Goal: Task Accomplishment & Management: Complete application form

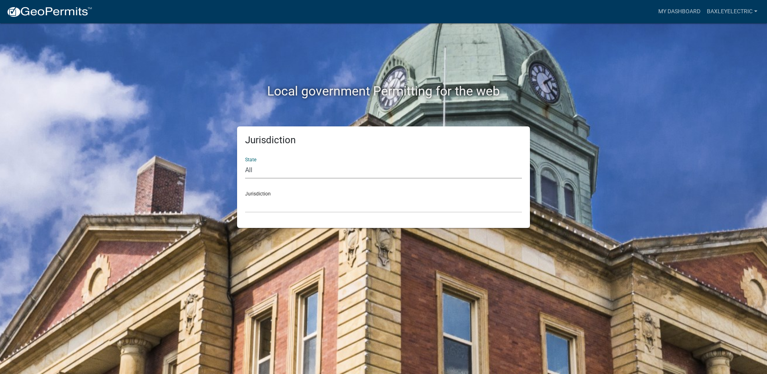
click at [267, 168] on select "All [US_STATE] [US_STATE] [US_STATE] [US_STATE] [US_STATE] [US_STATE] [US_STATE…" at bounding box center [383, 170] width 277 height 16
select select "[US_STATE]"
click at [245, 162] on select "All [US_STATE] [US_STATE] [US_STATE] [US_STATE] [US_STATE] [US_STATE] [US_STATE…" at bounding box center [383, 170] width 277 height 16
click at [263, 202] on select "[GEOGRAPHIC_DATA], [US_STATE][PERSON_NAME][GEOGRAPHIC_DATA], [US_STATE][PERSON_…" at bounding box center [383, 204] width 277 height 16
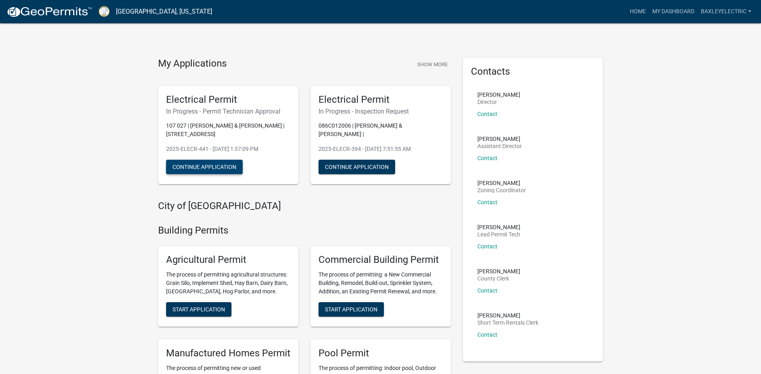
click at [217, 170] on button "Continue Application" at bounding box center [204, 167] width 77 height 14
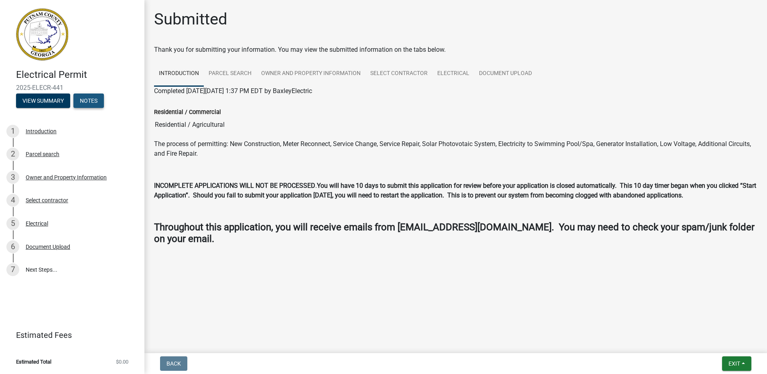
click at [91, 100] on button "Notes" at bounding box center [88, 100] width 30 height 14
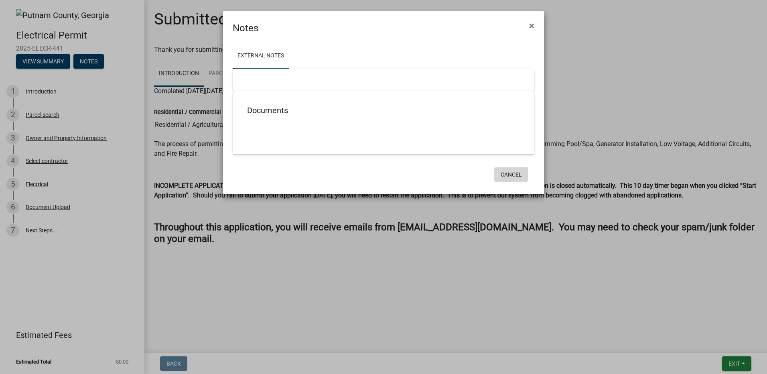
click at [520, 173] on button "Cancel" at bounding box center [511, 174] width 34 height 14
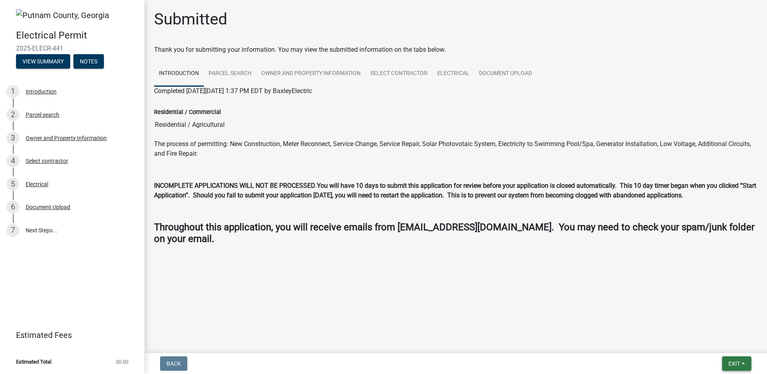
click at [743, 360] on button "Exit" at bounding box center [736, 363] width 29 height 14
click at [727, 339] on button "Save & Exit" at bounding box center [719, 342] width 64 height 19
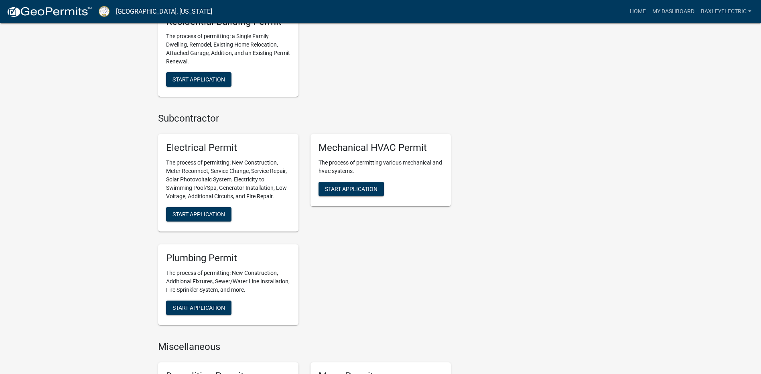
scroll to position [481, 0]
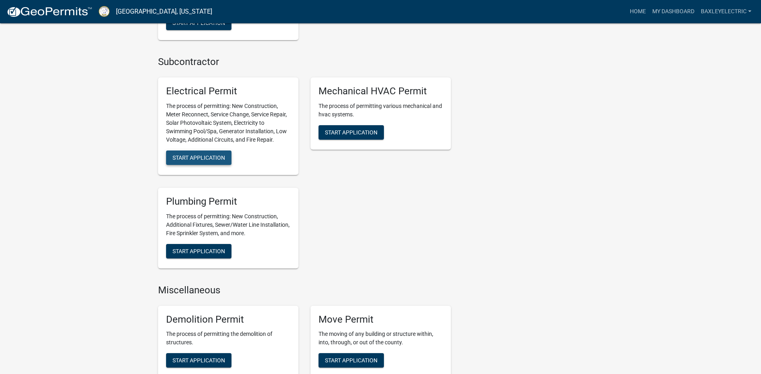
click at [184, 159] on span "Start Application" at bounding box center [199, 157] width 53 height 6
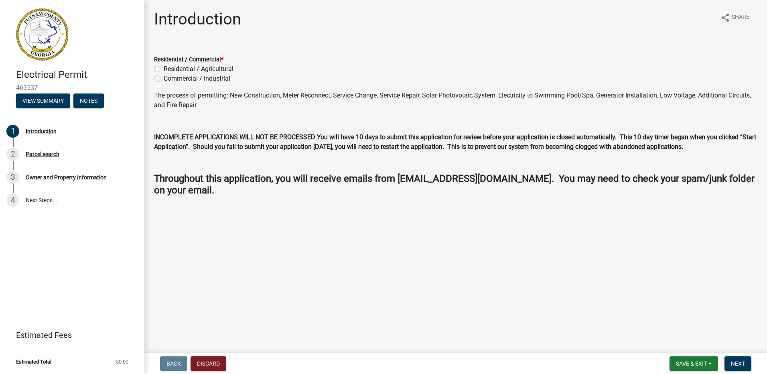
click at [164, 68] on label "Residential / Agricultural" at bounding box center [199, 69] width 70 height 10
click at [164, 68] on input "Residential / Agricultural" at bounding box center [166, 66] width 5 height 5
radio input "true"
click at [733, 362] on span "Next" at bounding box center [738, 363] width 14 height 6
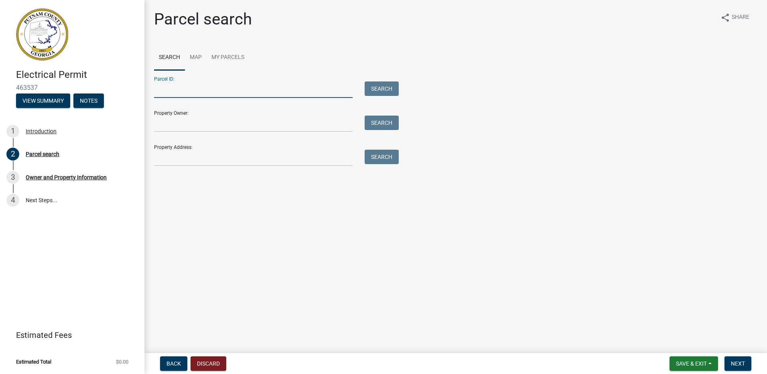
click at [176, 90] on input "Parcel ID:" at bounding box center [253, 89] width 199 height 16
type input "086C016"
click at [168, 122] on input "Property Owner:" at bounding box center [253, 124] width 199 height 16
click at [382, 87] on button "Search" at bounding box center [382, 88] width 34 height 14
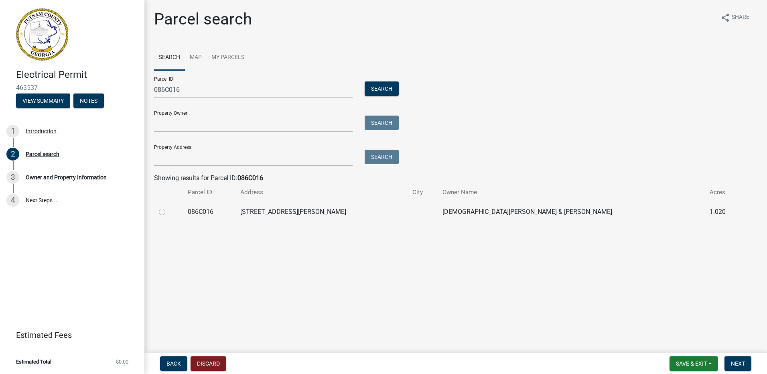
click at [169, 207] on label at bounding box center [169, 207] width 0 height 0
click at [169, 211] on input "radio" at bounding box center [171, 209] width 5 height 5
radio input "true"
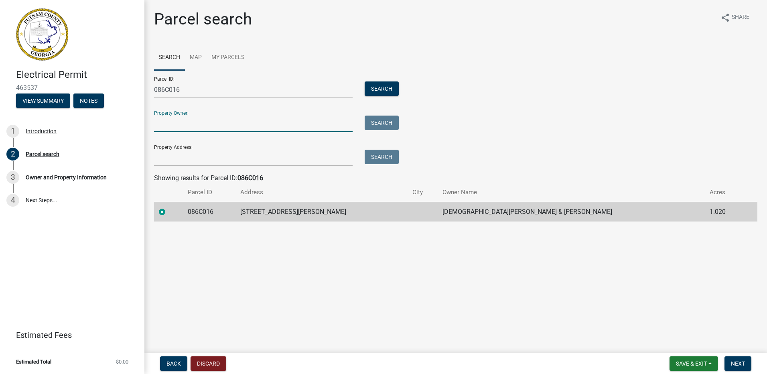
click at [175, 126] on input "Property Owner:" at bounding box center [253, 124] width 199 height 16
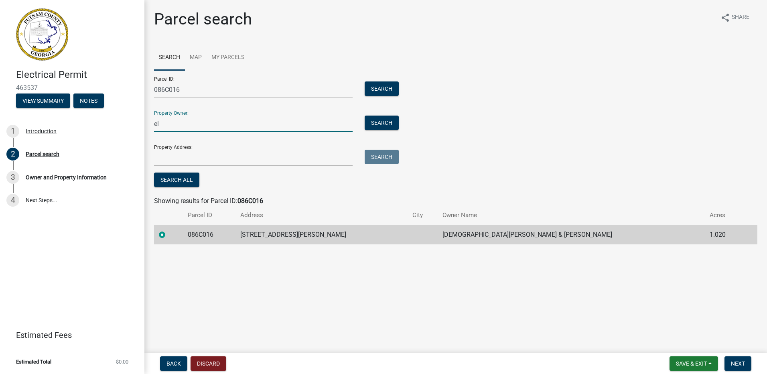
type input "e"
type input "[PERSON_NAME] and [PERSON_NAME][DEMOGRAPHIC_DATA]"
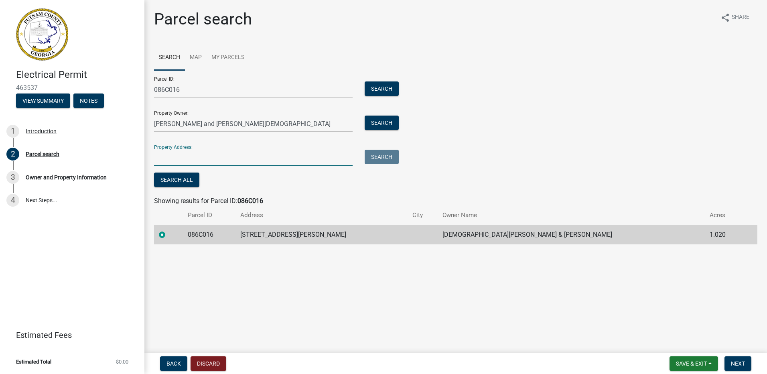
click at [164, 153] on input "Property Address:" at bounding box center [253, 158] width 199 height 16
type input "[STREET_ADDRESS][PERSON_NAME]"
click at [739, 365] on span "Next" at bounding box center [738, 363] width 14 height 6
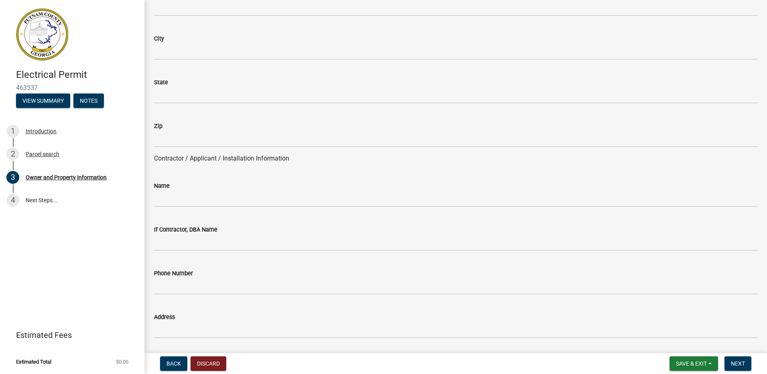
scroll to position [562, 0]
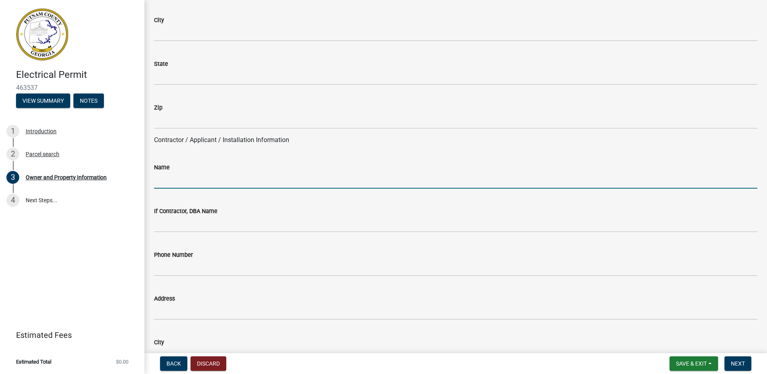
click at [223, 173] on input "Name" at bounding box center [455, 180] width 603 height 16
type input "[PERSON_NAME]"
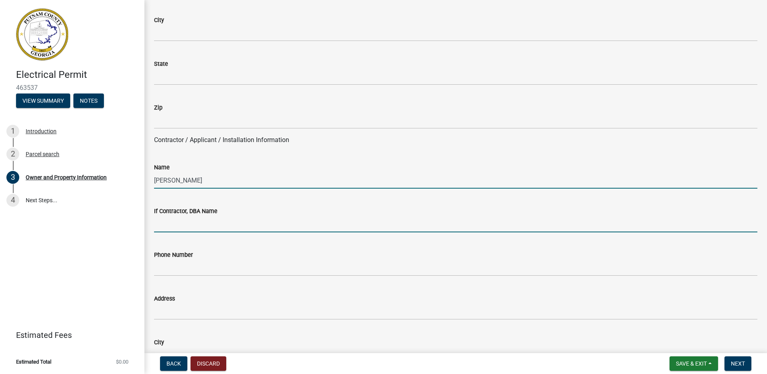
click at [217, 225] on input "If Contractor, DBA Name" at bounding box center [455, 224] width 603 height 16
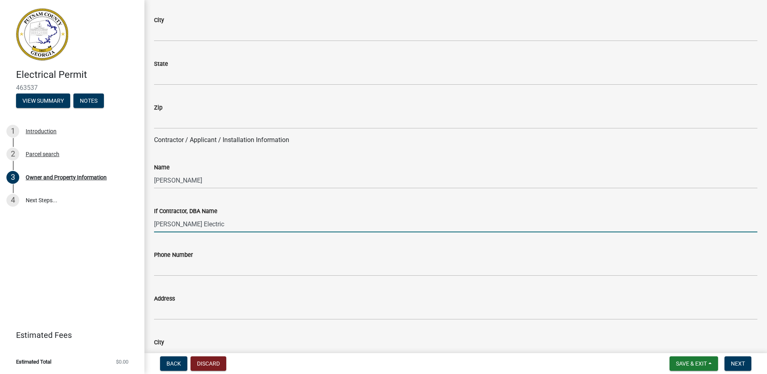
type input "[PERSON_NAME] Electric"
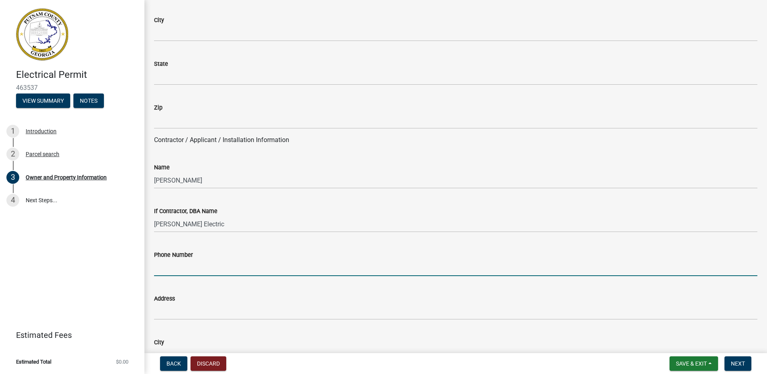
click at [212, 266] on input "Phone Number" at bounding box center [455, 268] width 603 height 16
type input "[PHONE_NUMBER]"
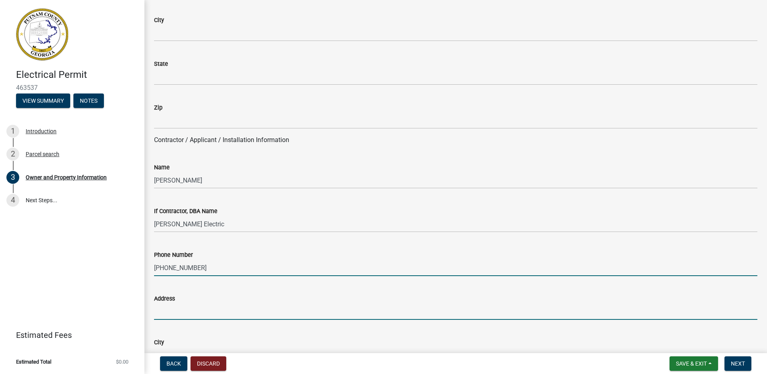
click at [193, 314] on input "Address" at bounding box center [455, 311] width 603 height 16
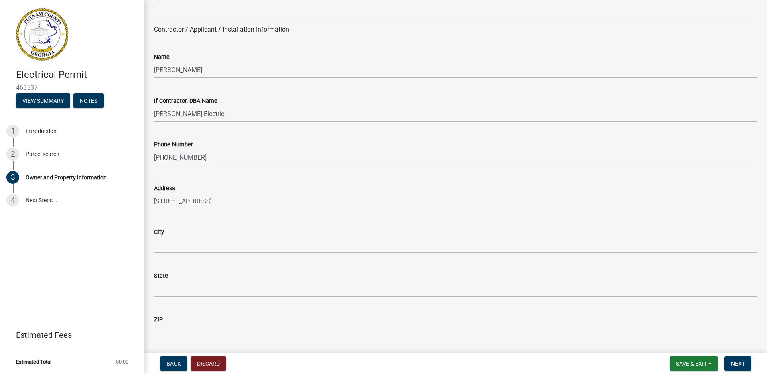
scroll to position [682, 0]
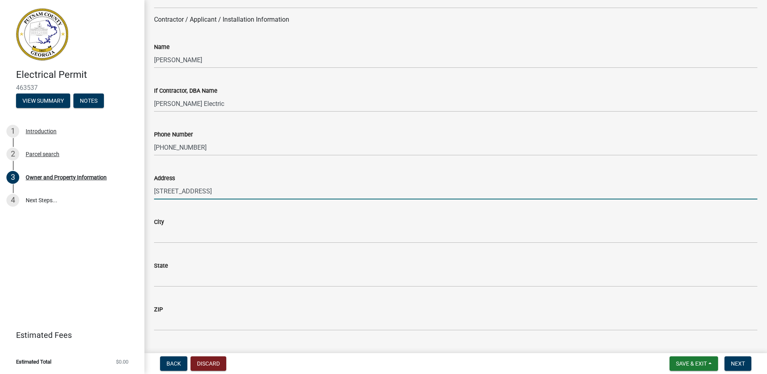
type input "[STREET_ADDRESS]"
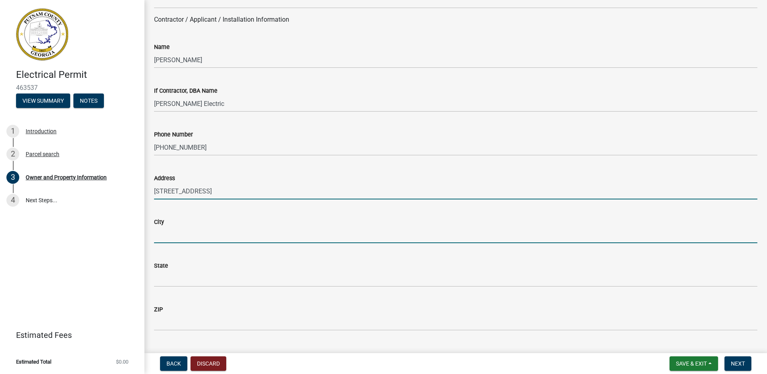
click at [181, 238] on input "City" at bounding box center [455, 235] width 603 height 16
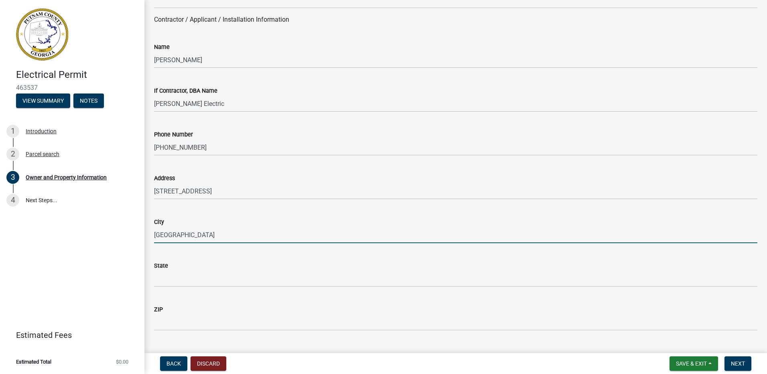
type input "[GEOGRAPHIC_DATA]"
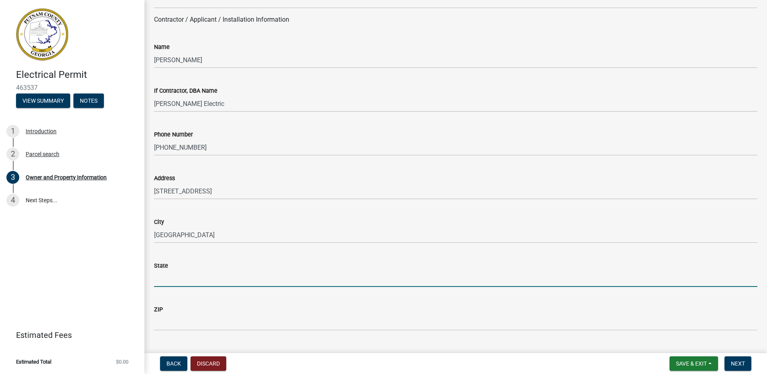
click at [174, 282] on input "State" at bounding box center [455, 278] width 603 height 16
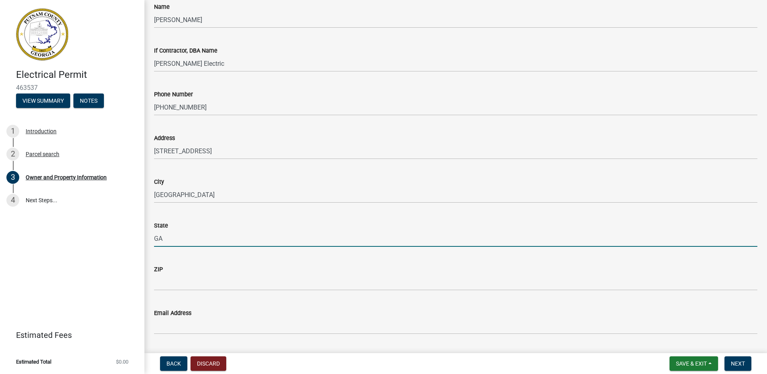
type input "GA"
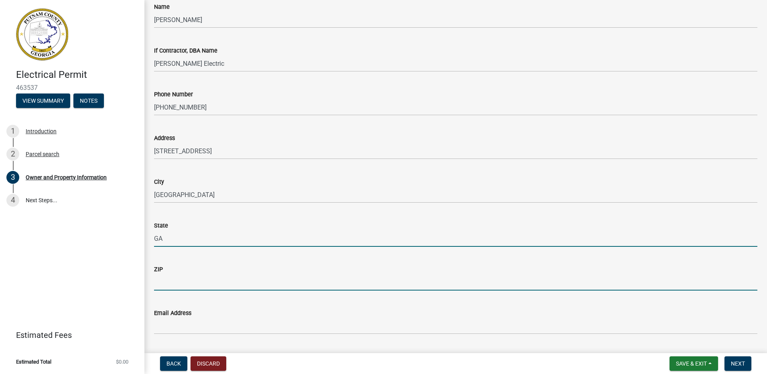
click at [174, 280] on input "ZIP" at bounding box center [455, 282] width 603 height 16
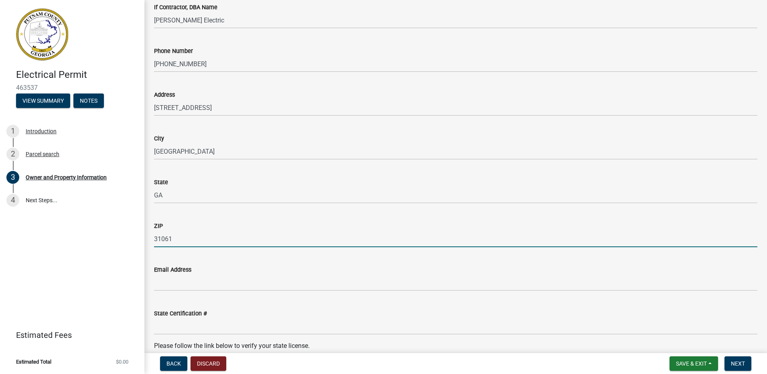
scroll to position [802, 0]
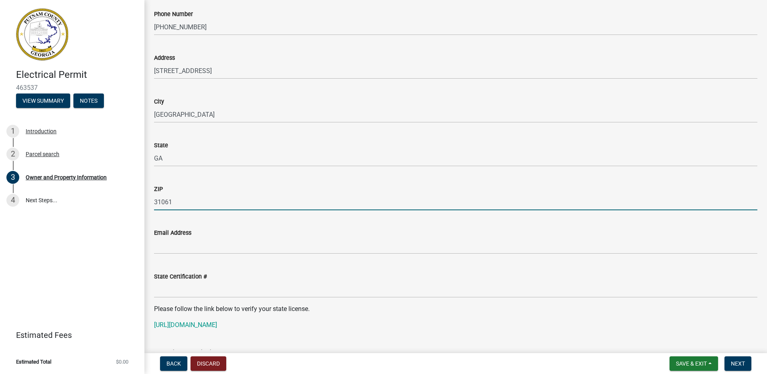
type input "31061"
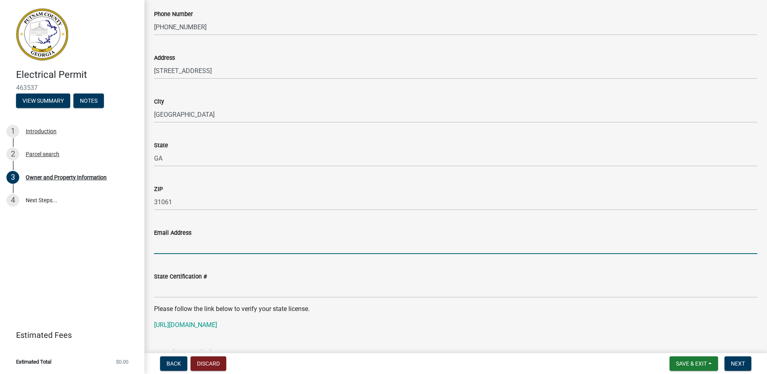
click at [173, 244] on input "Email Address" at bounding box center [455, 246] width 603 height 16
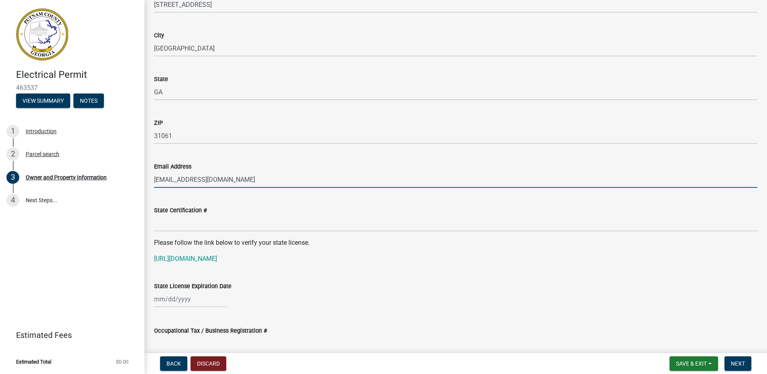
scroll to position [883, 0]
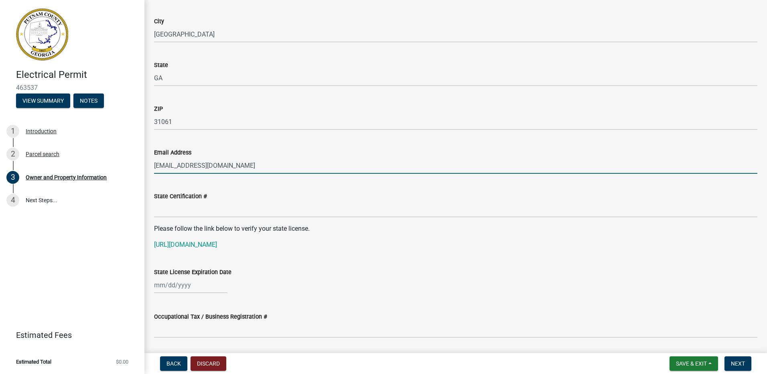
type input "[EMAIL_ADDRESS][DOMAIN_NAME]"
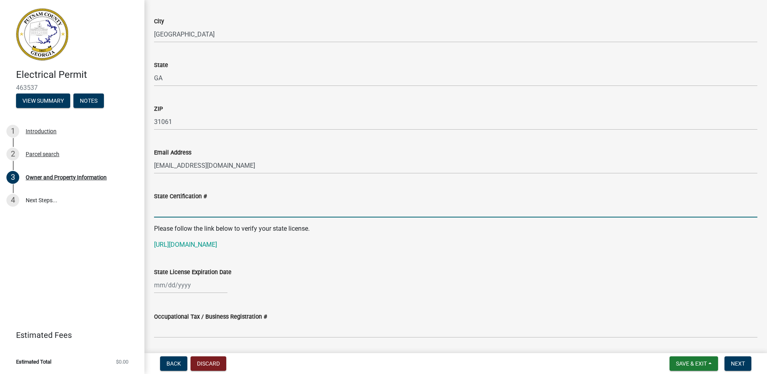
click at [179, 211] on input "State Certification #" at bounding box center [455, 209] width 603 height 16
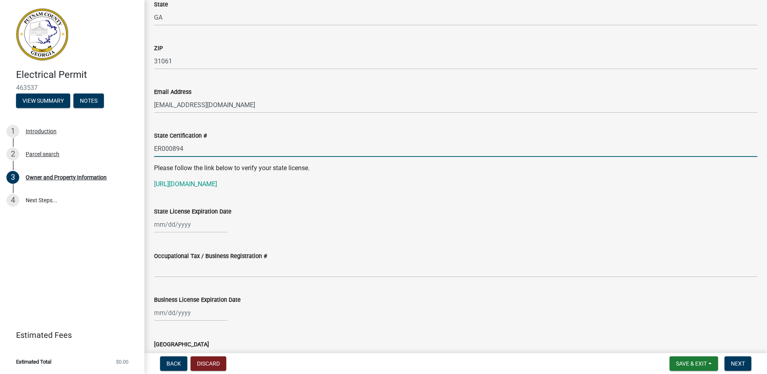
scroll to position [963, 0]
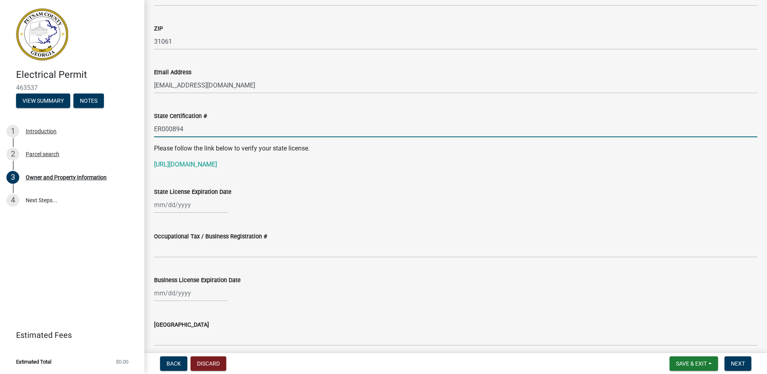
type input "ER000894"
click at [160, 209] on div at bounding box center [190, 205] width 73 height 16
select select "8"
select select "2025"
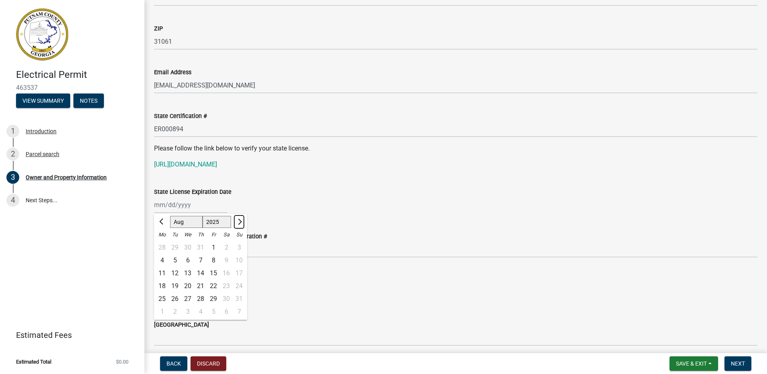
click at [238, 221] on span "Next month" at bounding box center [239, 222] width 6 height 6
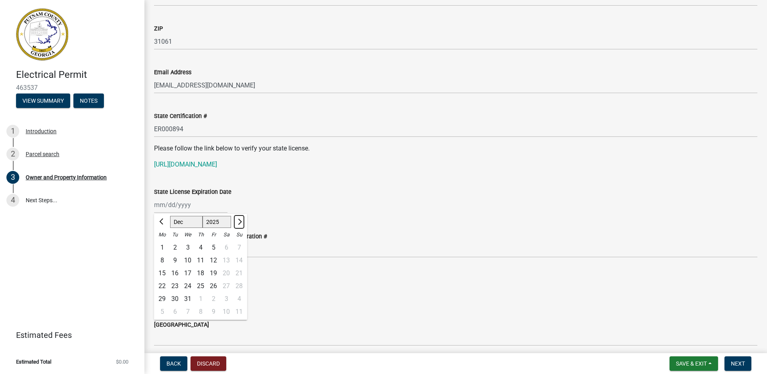
select select "1"
select select "2026"
click at [238, 221] on span "Next month" at bounding box center [239, 222] width 6 height 6
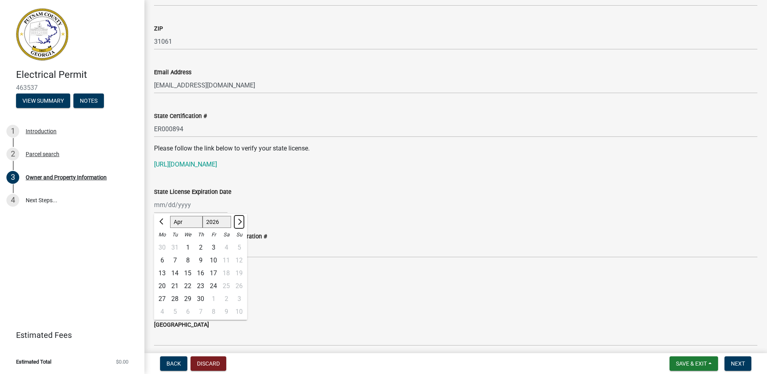
click at [238, 221] on span "Next month" at bounding box center [239, 222] width 6 height 6
select select "6"
click at [176, 299] on div "30" at bounding box center [175, 298] width 13 height 13
type input "[DATE]"
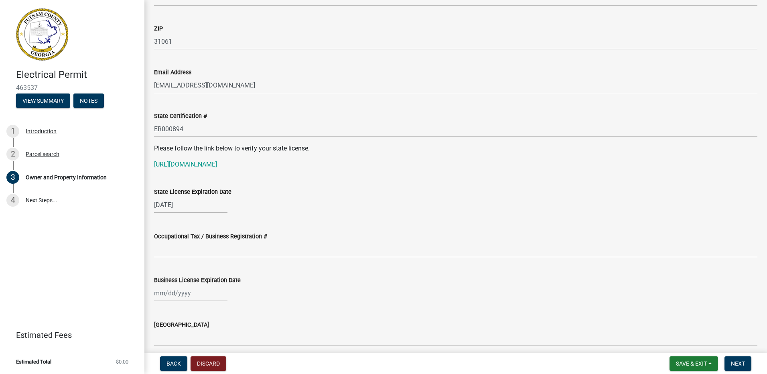
scroll to position [1003, 0]
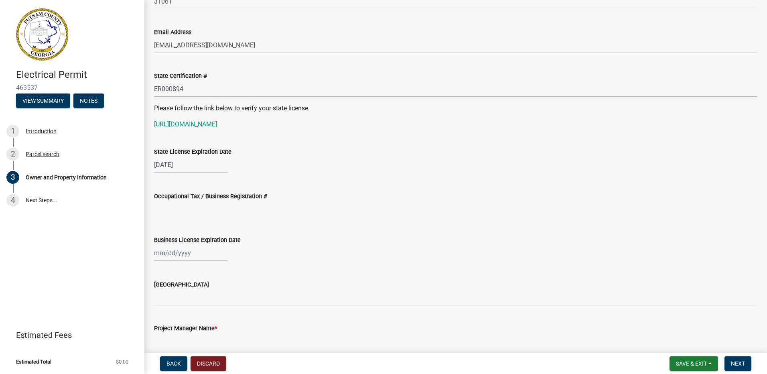
select select "8"
select select "2025"
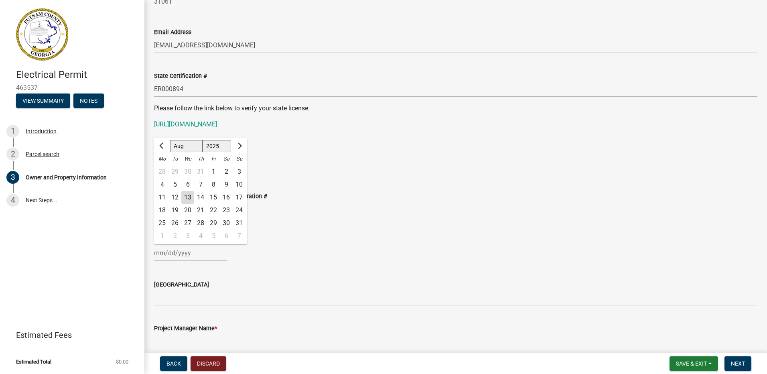
click at [210, 258] on input "Business License Expiration Date" at bounding box center [190, 253] width 73 height 16
click at [239, 144] on span "Next month" at bounding box center [239, 146] width 6 height 6
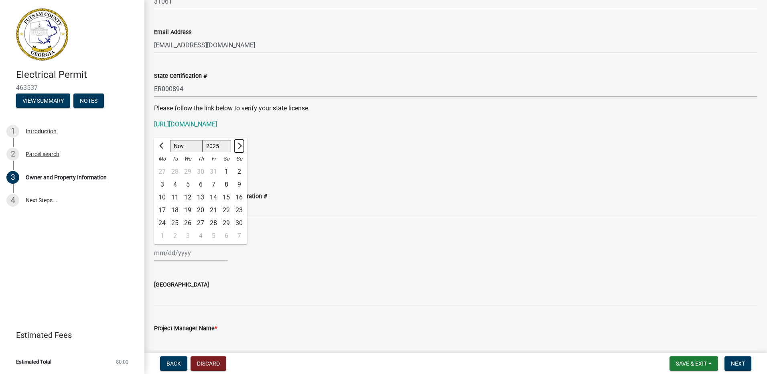
select select "12"
click at [185, 221] on div "31" at bounding box center [187, 223] width 13 height 13
type input "[DATE]"
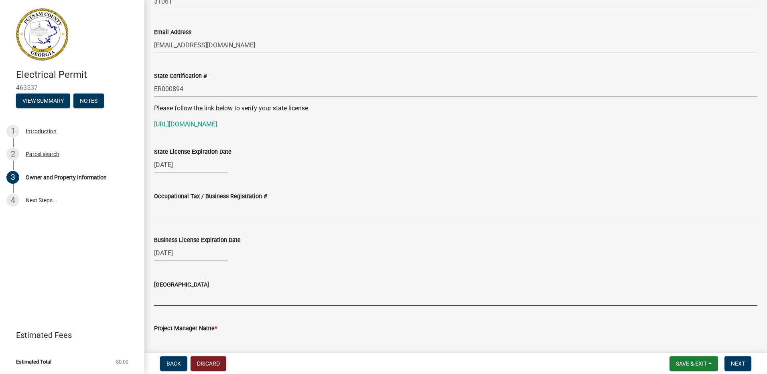
click at [168, 296] on input "[GEOGRAPHIC_DATA]" at bounding box center [455, 297] width 603 height 16
type input "[PERSON_NAME]"
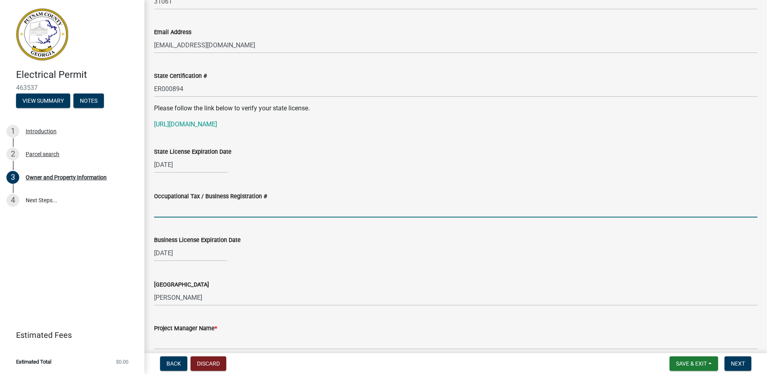
click at [170, 208] on input "Occupational Tax / Business Registration #" at bounding box center [455, 209] width 603 height 16
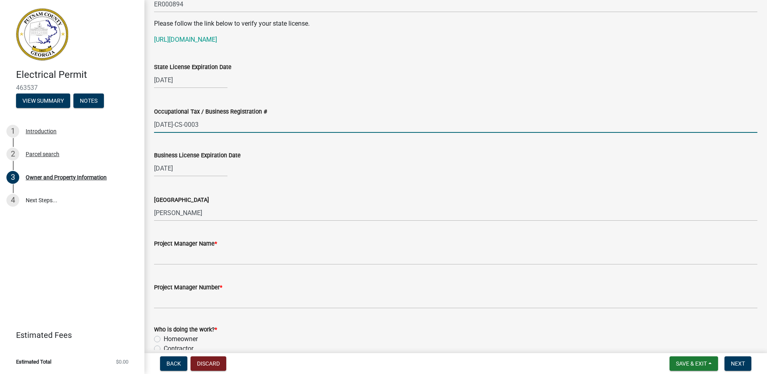
scroll to position [1123, 0]
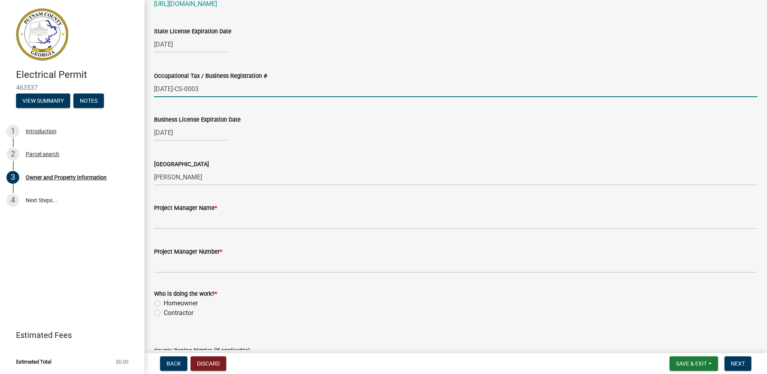
type input "[DATE]-CS-0003"
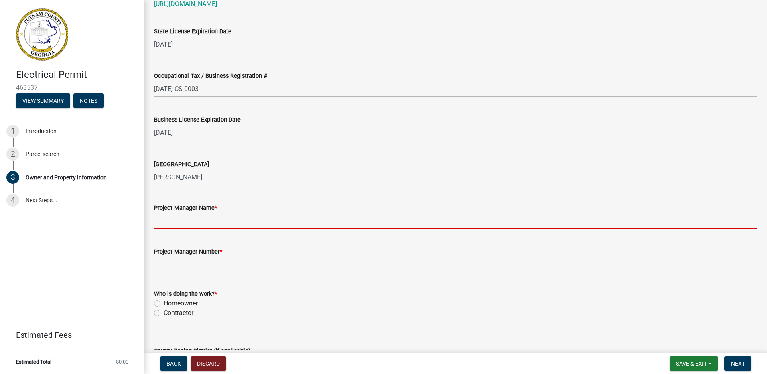
click at [173, 221] on input "Project Manager Name *" at bounding box center [455, 221] width 603 height 16
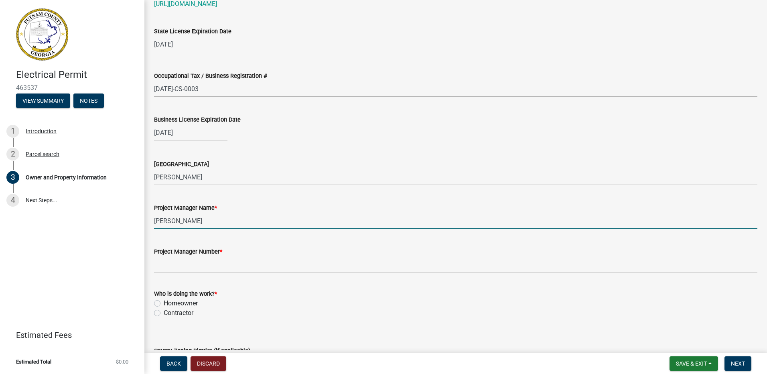
type input "[PERSON_NAME]"
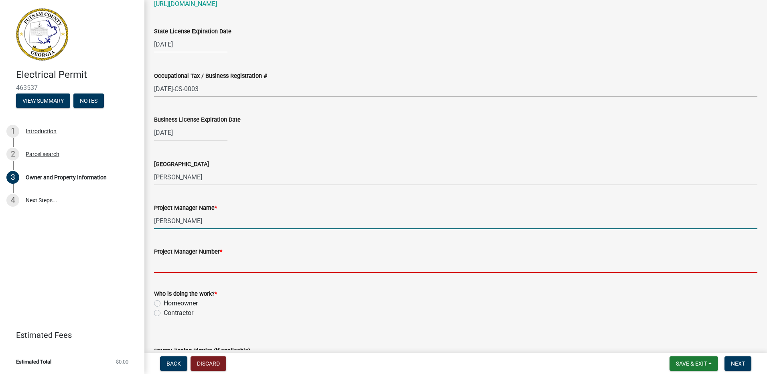
click at [171, 265] on input "Project Manager Number *" at bounding box center [455, 264] width 603 height 16
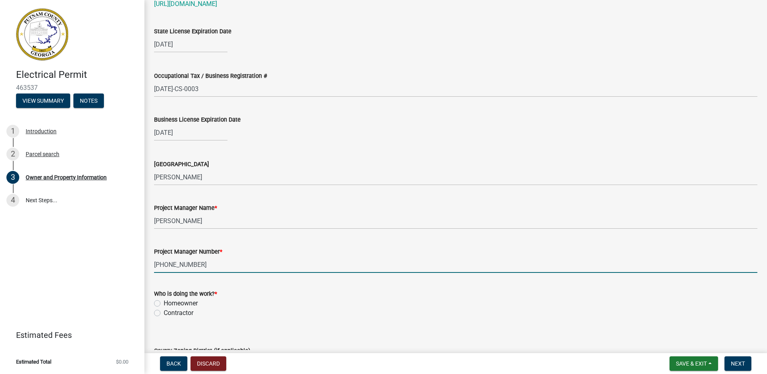
scroll to position [1163, 0]
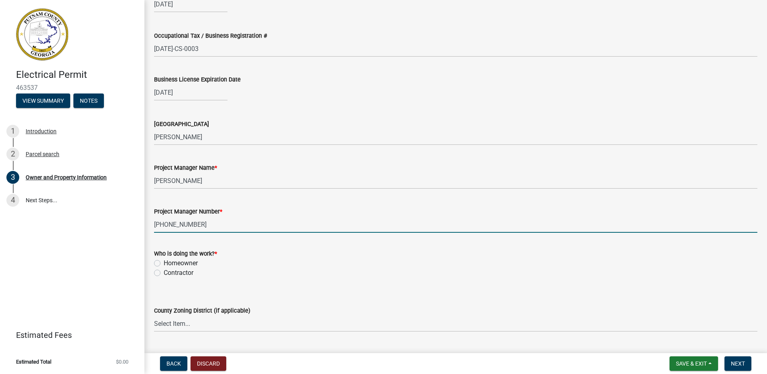
type input "[PHONE_NUMBER]"
click at [164, 275] on label "Contractor" at bounding box center [179, 273] width 30 height 10
click at [164, 273] on input "Contractor" at bounding box center [166, 270] width 5 height 5
radio input "true"
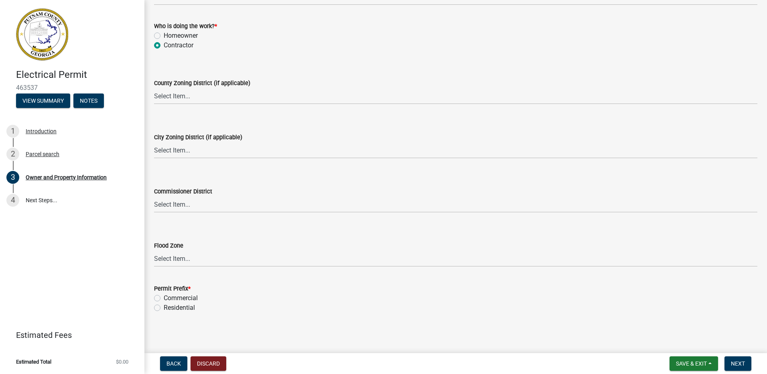
scroll to position [1392, 0]
click at [164, 308] on label "Residential" at bounding box center [179, 307] width 31 height 10
click at [164, 307] on input "Residential" at bounding box center [166, 304] width 5 height 5
radio input "true"
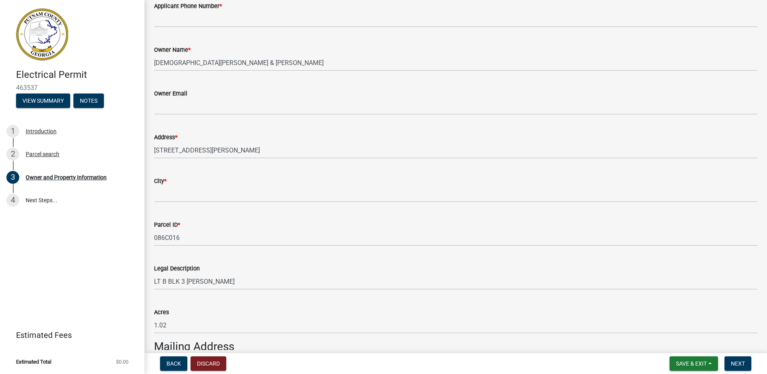
scroll to position [148, 0]
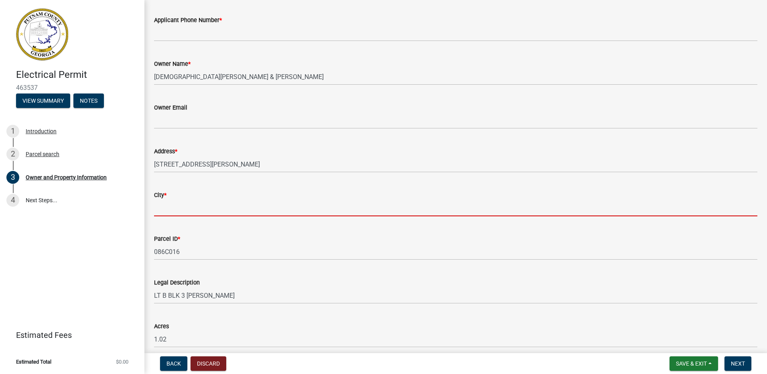
click at [175, 203] on input "City *" at bounding box center [455, 208] width 603 height 16
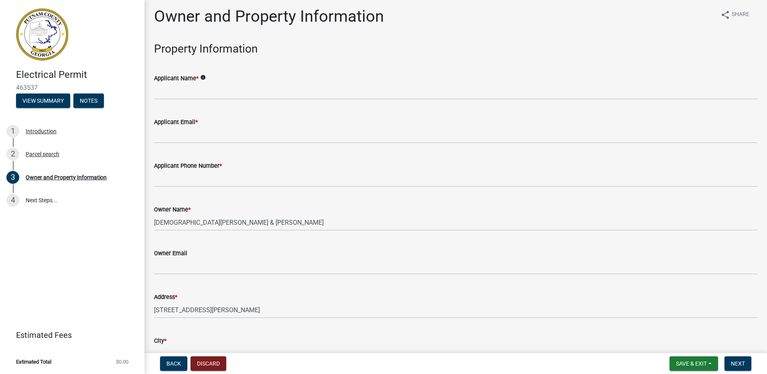
scroll to position [0, 0]
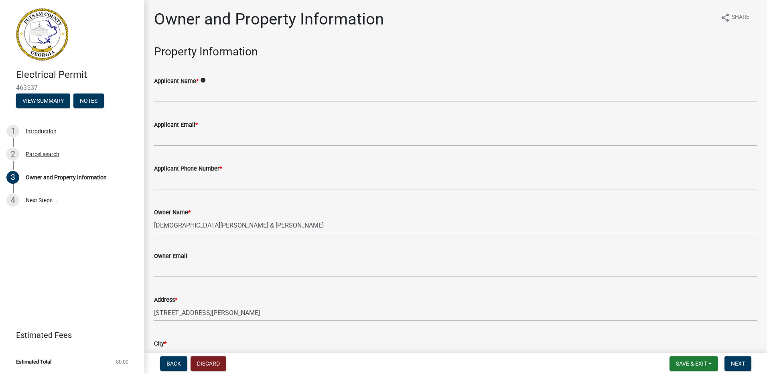
type input "Eatonton"
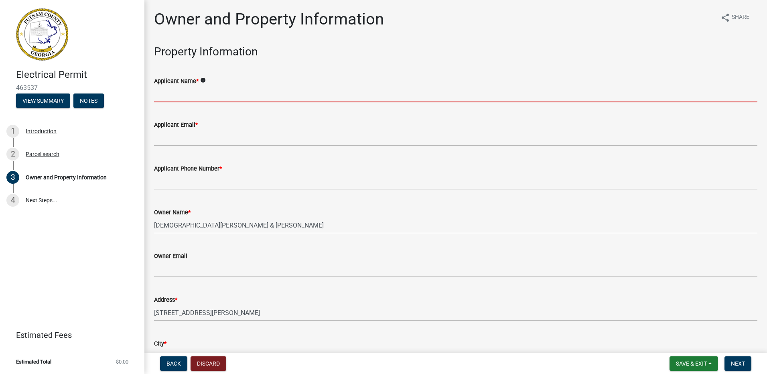
click at [174, 96] on input "Applicant Name *" at bounding box center [455, 94] width 603 height 16
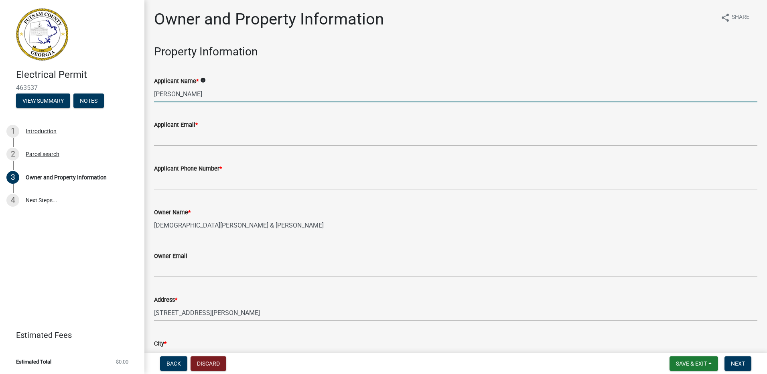
type input "[PERSON_NAME]"
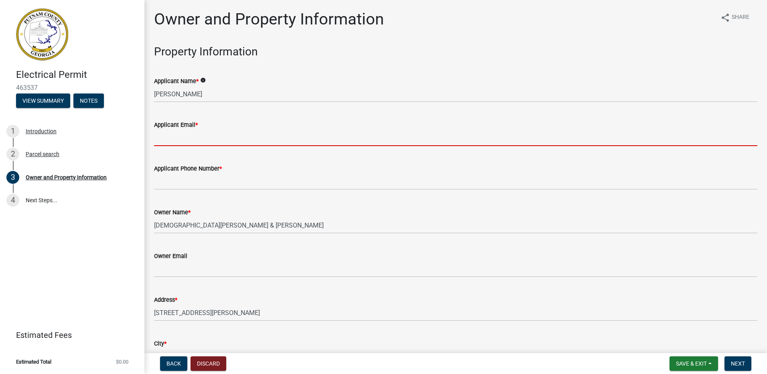
click at [181, 142] on input "Applicant Email *" at bounding box center [455, 138] width 603 height 16
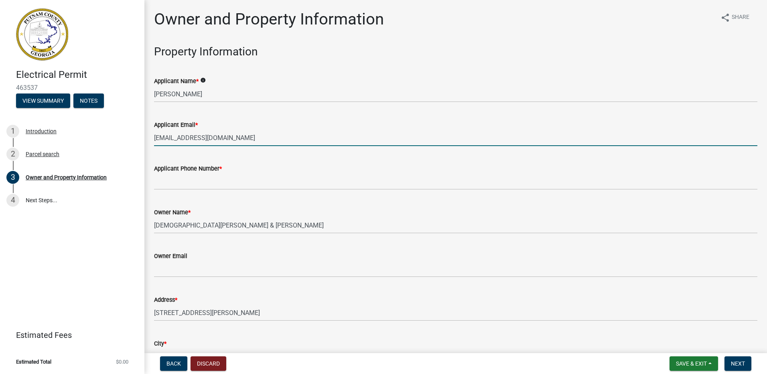
type input "[EMAIL_ADDRESS][DOMAIN_NAME]"
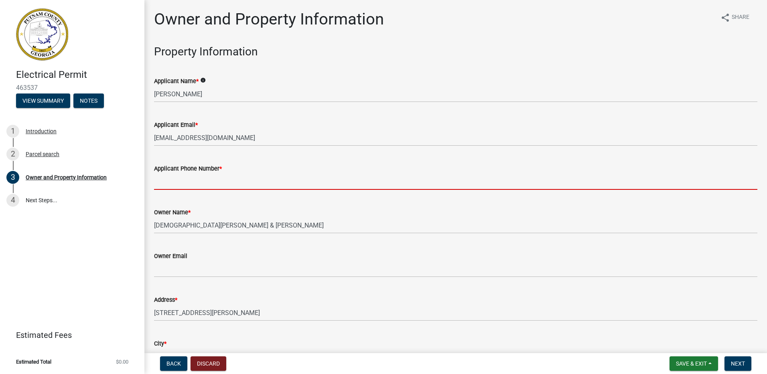
click at [182, 183] on input "Applicant Phone Number *" at bounding box center [455, 181] width 603 height 16
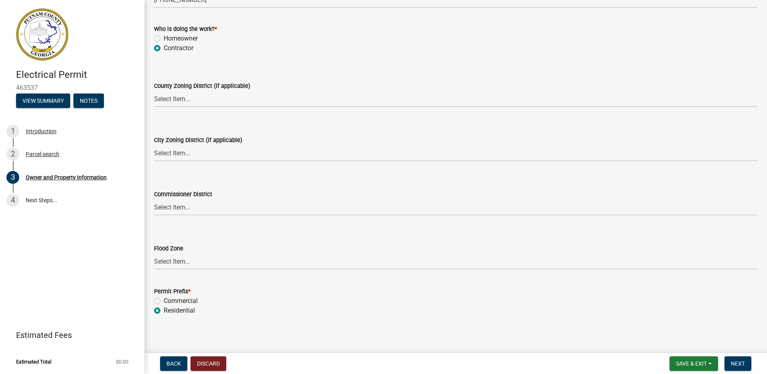
scroll to position [1392, 0]
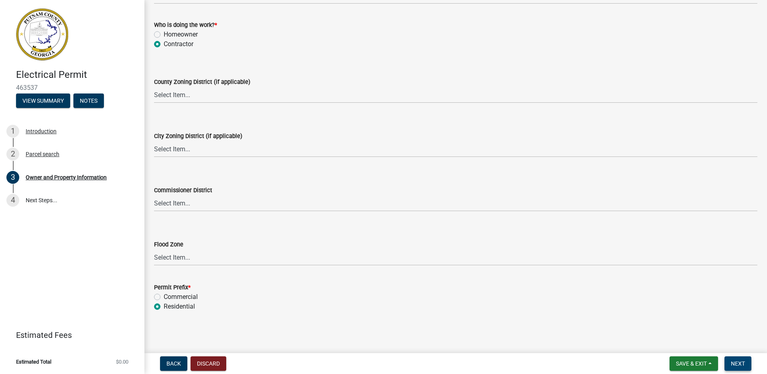
type input "[PHONE_NUMBER]"
click at [730, 361] on button "Next" at bounding box center [738, 363] width 27 height 14
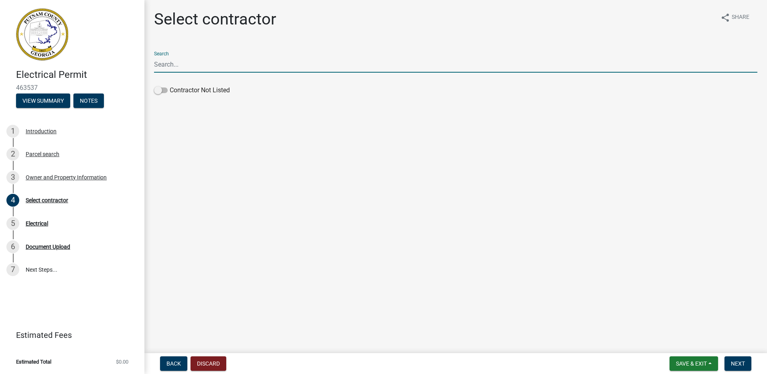
click at [170, 67] on input "Search" at bounding box center [455, 64] width 603 height 16
type input "[PERSON_NAME] Electric"
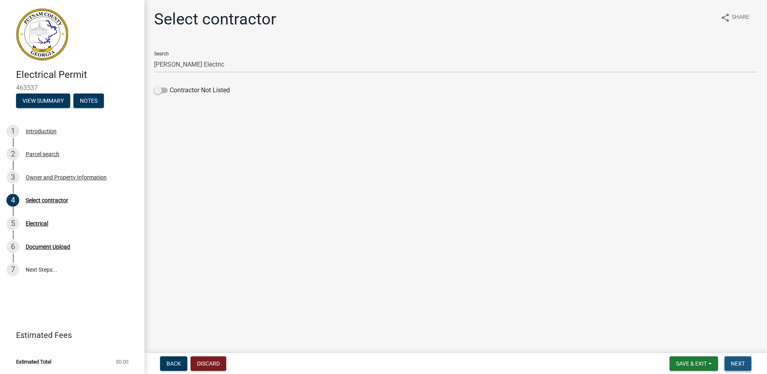
click at [737, 367] on span "Next" at bounding box center [738, 363] width 14 height 6
drag, startPoint x: 159, startPoint y: 107, endPoint x: 164, endPoint y: 106, distance: 5.0
click at [164, 106] on span at bounding box center [161, 107] width 14 height 6
click at [170, 102] on input "Contractor Not Listed" at bounding box center [170, 102] width 0 height 0
click at [735, 361] on span "Next" at bounding box center [738, 363] width 14 height 6
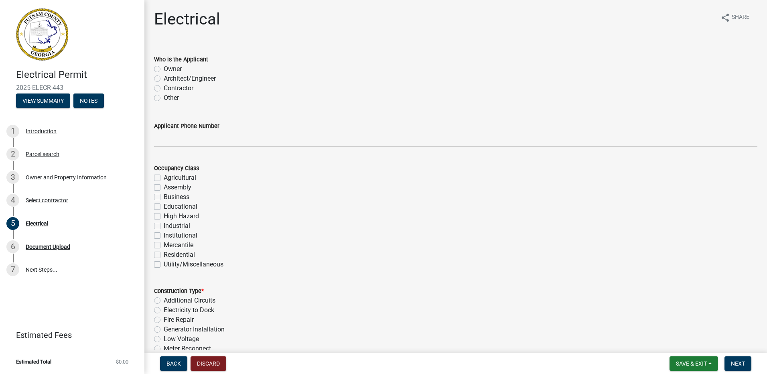
click at [164, 88] on label "Contractor" at bounding box center [179, 88] width 30 height 10
click at [164, 88] on input "Contractor" at bounding box center [166, 85] width 5 height 5
radio input "true"
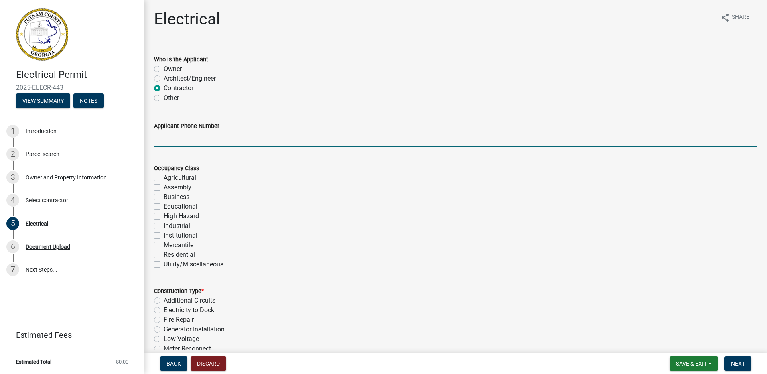
click at [175, 139] on input "Applicant Phone Number" at bounding box center [455, 139] width 603 height 16
type input "[PHONE_NUMBER]"
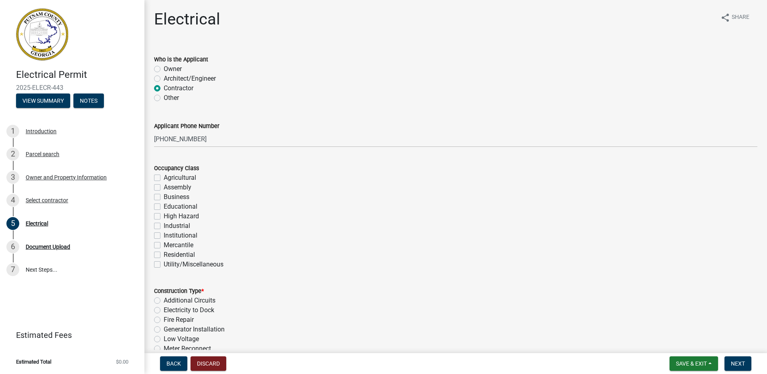
click at [164, 254] on label "Residential" at bounding box center [179, 255] width 31 height 10
click at [164, 254] on input "Residential" at bounding box center [166, 252] width 5 height 5
checkbox input "true"
checkbox input "false"
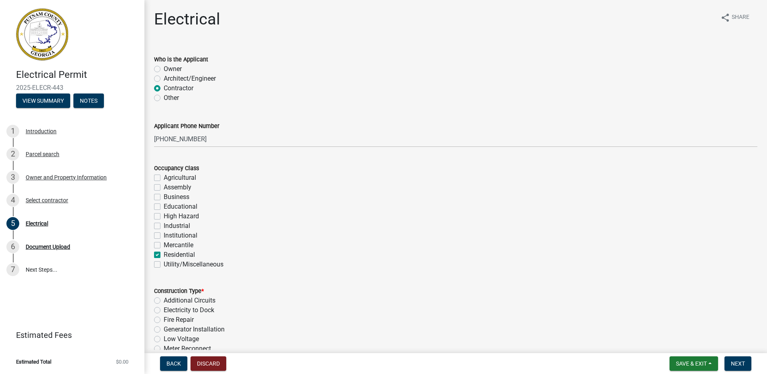
checkbox input "false"
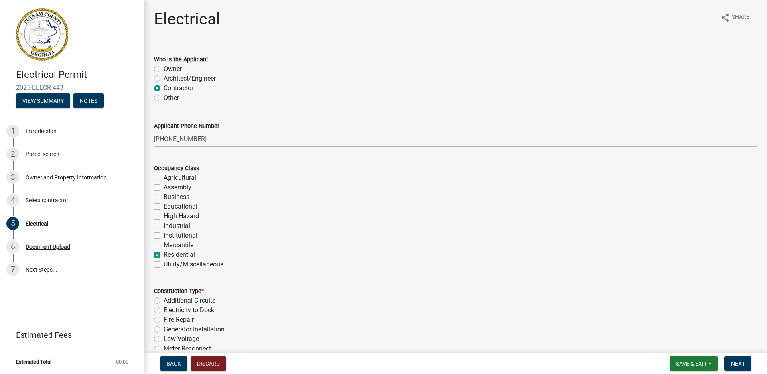
checkbox input "false"
checkbox input "true"
checkbox input "false"
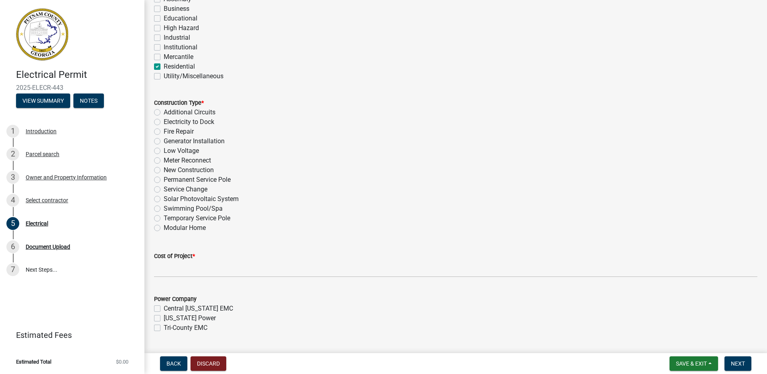
scroll to position [201, 0]
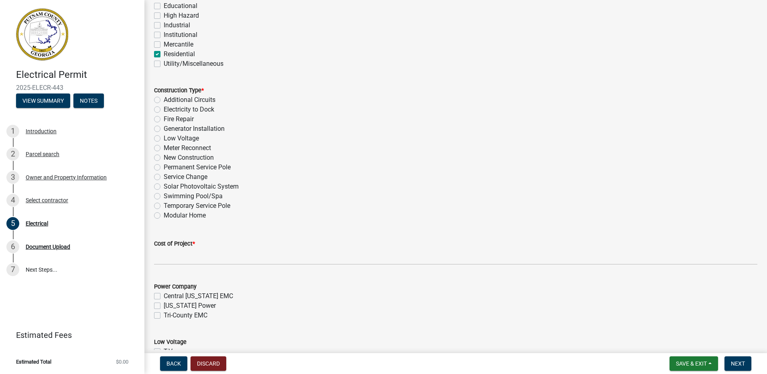
click at [164, 305] on label "[US_STATE] Power" at bounding box center [190, 306] width 52 height 10
click at [164, 305] on input "[US_STATE] Power" at bounding box center [166, 303] width 5 height 5
checkbox input "true"
checkbox input "false"
checkbox input "true"
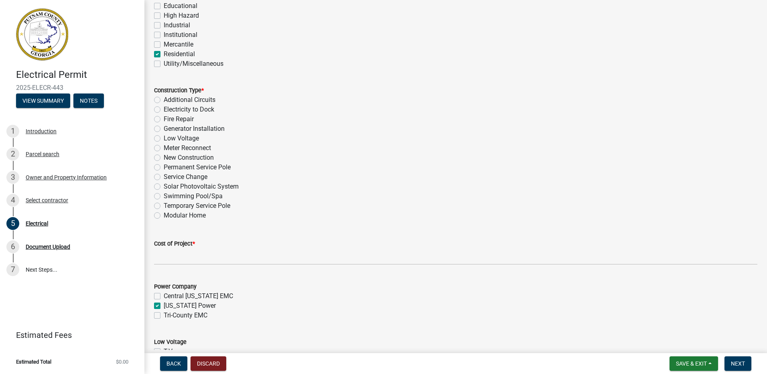
checkbox input "false"
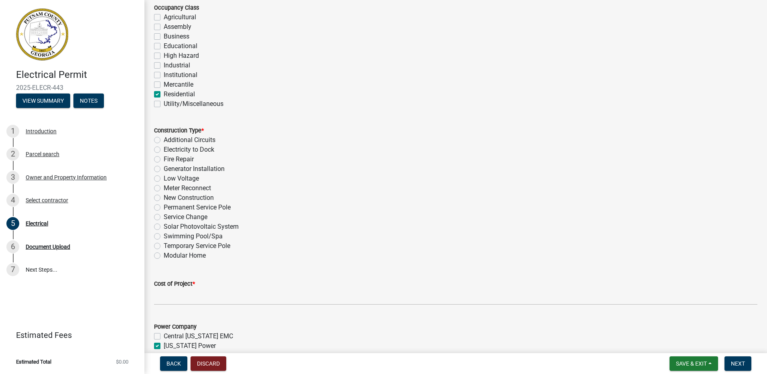
click at [164, 197] on label "New Construction" at bounding box center [189, 198] width 50 height 10
click at [164, 197] on input "New Construction" at bounding box center [166, 195] width 5 height 5
radio input "true"
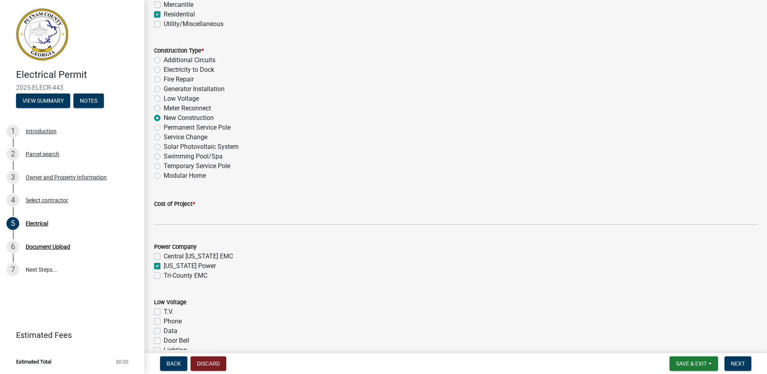
scroll to position [241, 0]
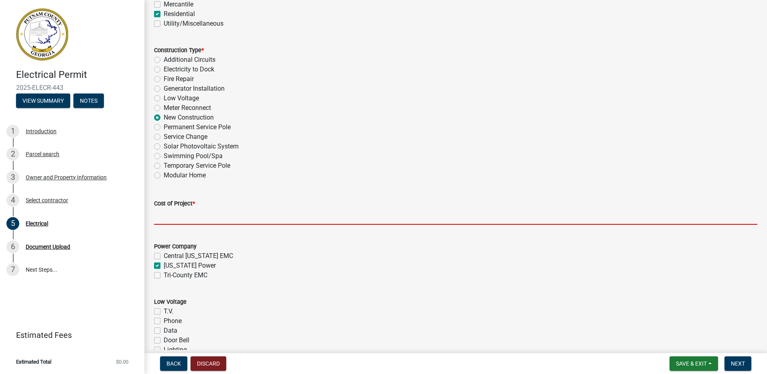
click at [248, 212] on input "text" at bounding box center [455, 216] width 603 height 16
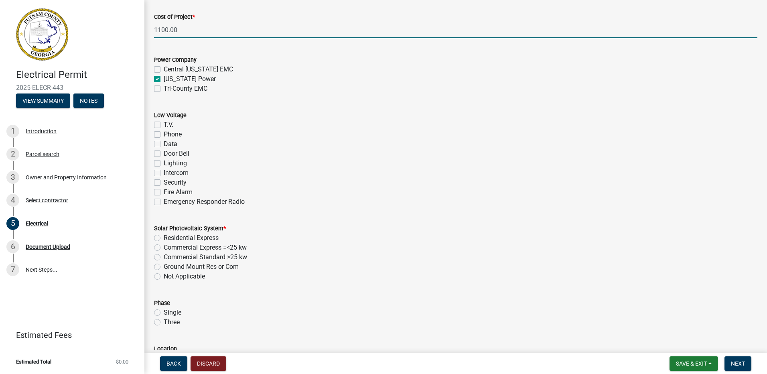
scroll to position [441, 0]
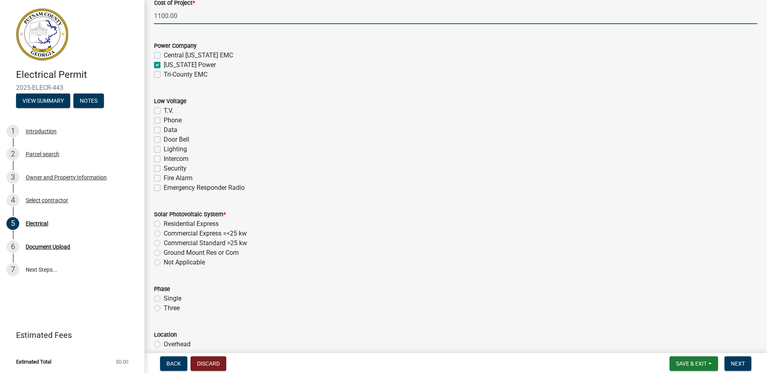
type input "1100"
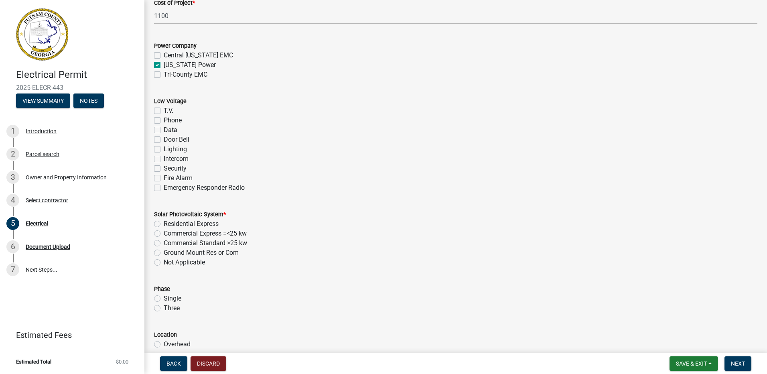
click at [164, 263] on label "Not Applicable" at bounding box center [184, 263] width 41 height 10
click at [164, 263] on input "Not Applicable" at bounding box center [166, 260] width 5 height 5
radio input "true"
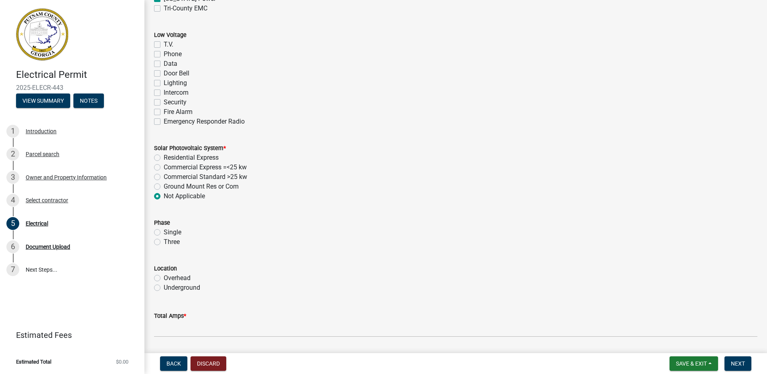
scroll to position [522, 0]
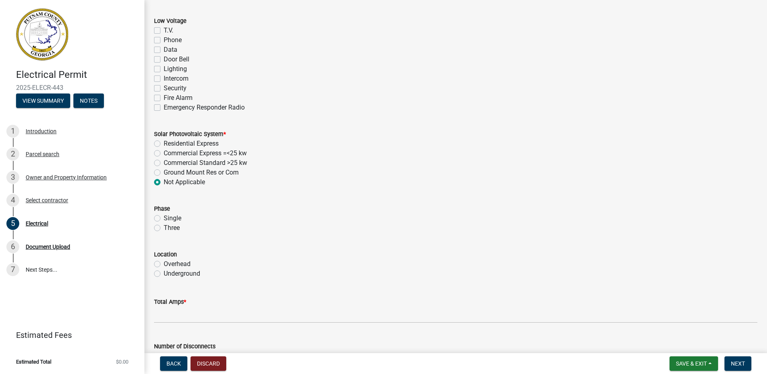
click at [164, 219] on label "Single" at bounding box center [173, 218] width 18 height 10
click at [164, 219] on input "Single" at bounding box center [166, 215] width 5 height 5
radio input "true"
click at [164, 264] on label "Overhead" at bounding box center [177, 264] width 27 height 10
click at [164, 264] on input "Overhead" at bounding box center [166, 261] width 5 height 5
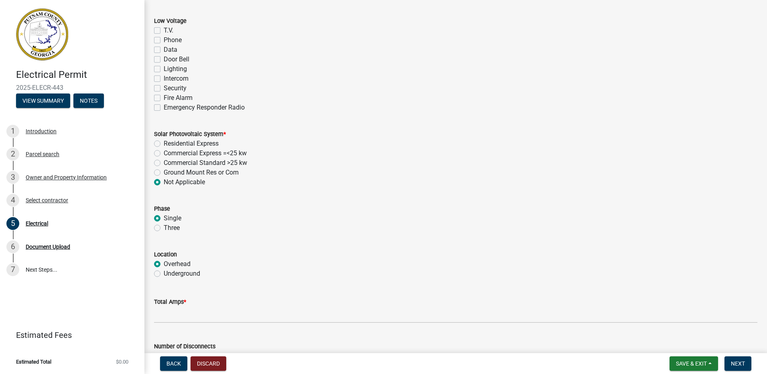
radio input "true"
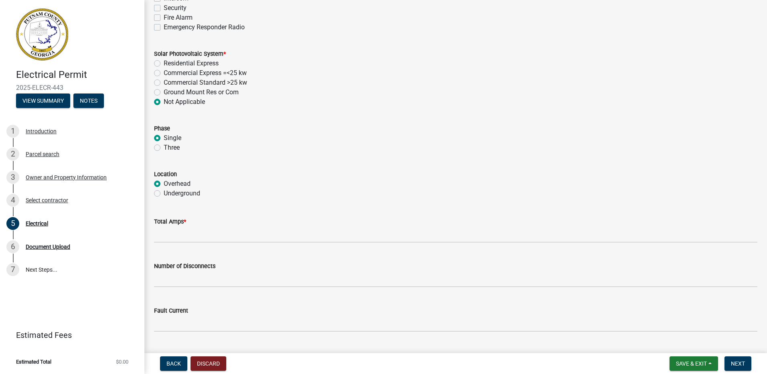
scroll to position [642, 0]
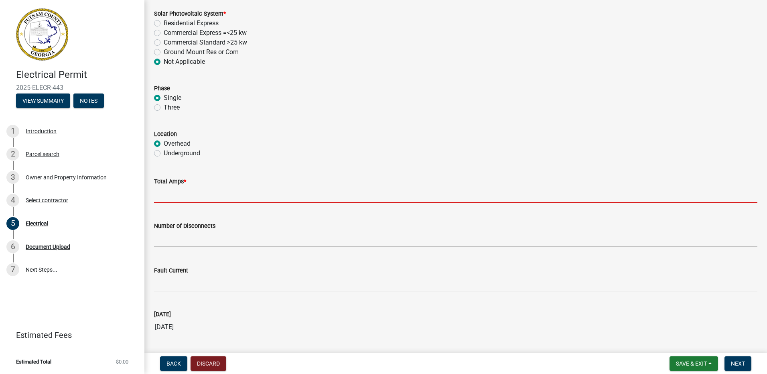
click at [201, 191] on input "text" at bounding box center [455, 194] width 603 height 16
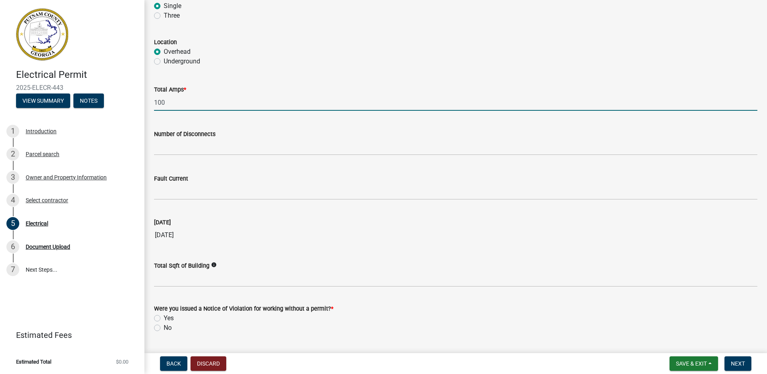
scroll to position [755, 0]
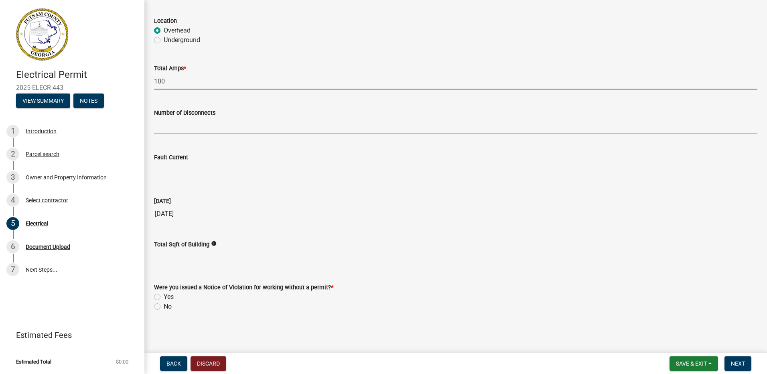
type input "100"
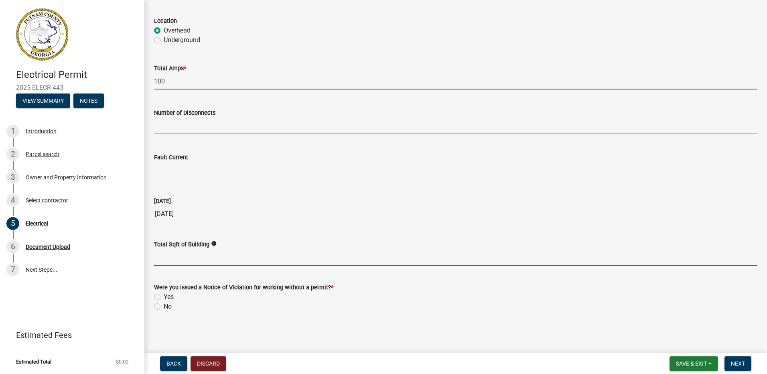
click at [228, 261] on input "text" at bounding box center [455, 257] width 603 height 16
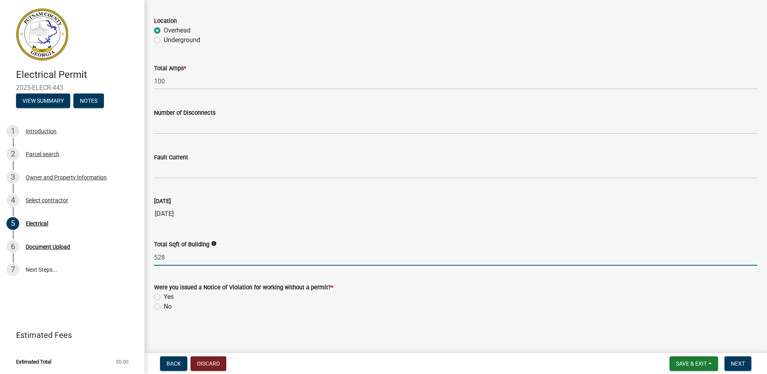
type input "528"
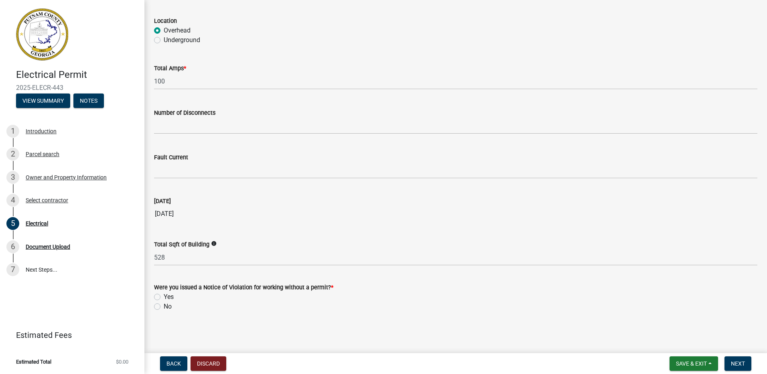
click at [164, 306] on label "No" at bounding box center [168, 307] width 8 height 10
click at [164, 306] on input "No" at bounding box center [166, 304] width 5 height 5
radio input "true"
click at [739, 363] on span "Next" at bounding box center [738, 363] width 14 height 6
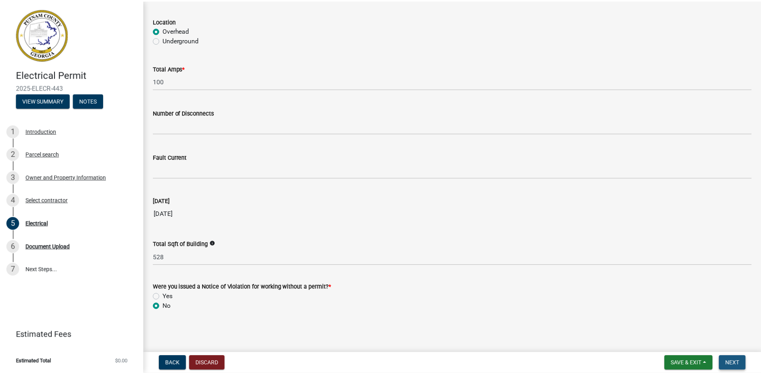
scroll to position [0, 0]
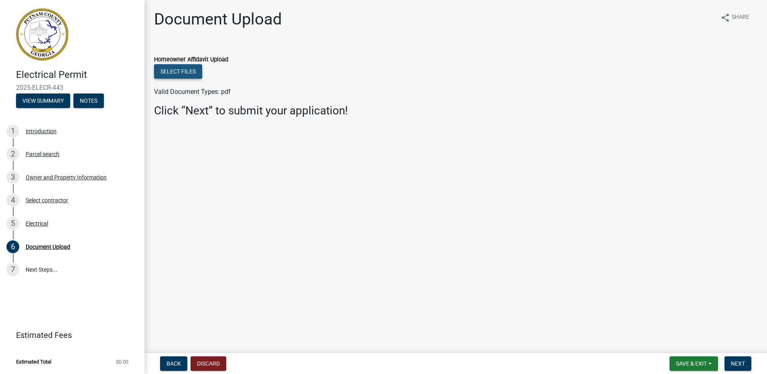
click at [187, 74] on button "Select files" at bounding box center [178, 71] width 48 height 14
click at [734, 363] on span "Next" at bounding box center [738, 363] width 14 height 6
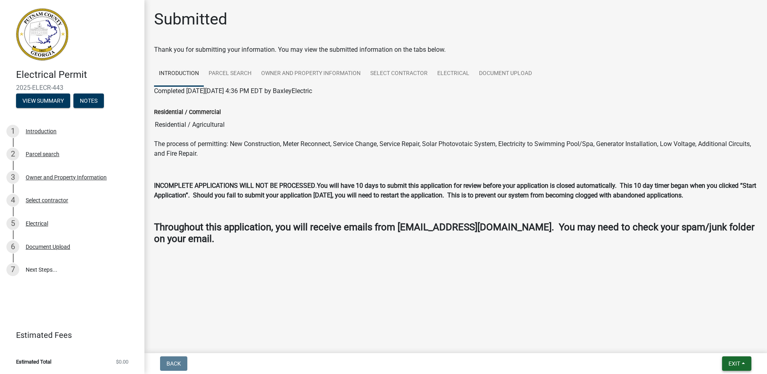
click at [731, 361] on span "Exit" at bounding box center [735, 363] width 12 height 6
click at [725, 341] on button "Save & Exit" at bounding box center [719, 342] width 64 height 19
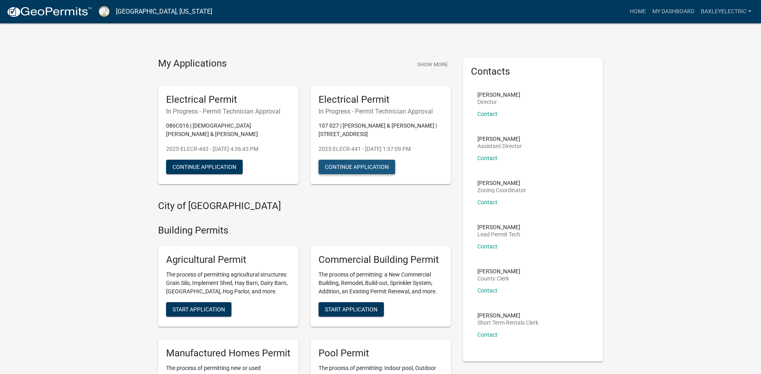
click at [376, 165] on button "Continue Application" at bounding box center [357, 167] width 77 height 14
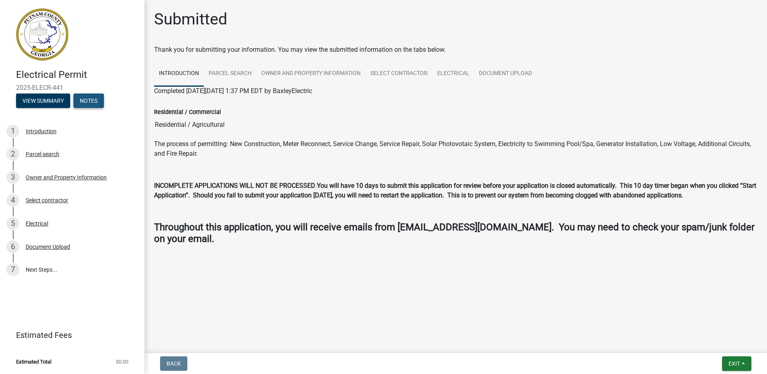
click at [88, 101] on button "Notes" at bounding box center [88, 100] width 30 height 14
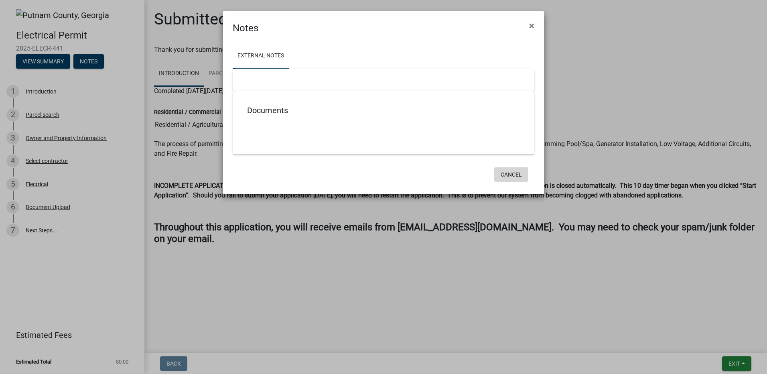
click at [512, 172] on button "Cancel" at bounding box center [511, 174] width 34 height 14
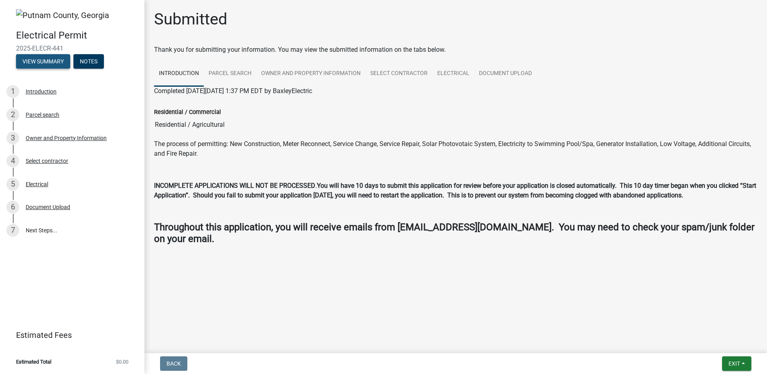
click at [60, 61] on button "View Summary" at bounding box center [43, 61] width 54 height 14
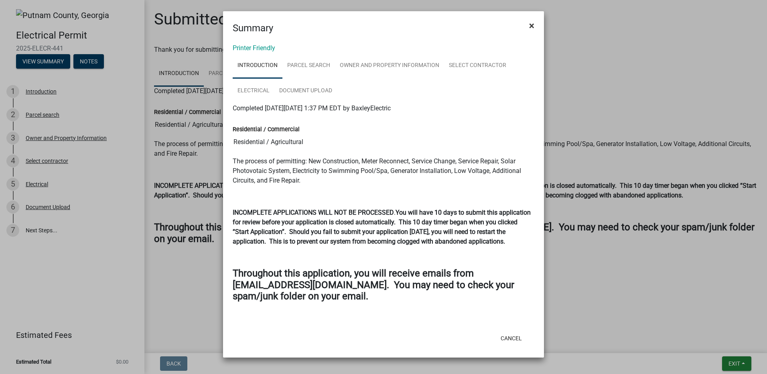
click at [531, 20] on span "×" at bounding box center [531, 25] width 5 height 11
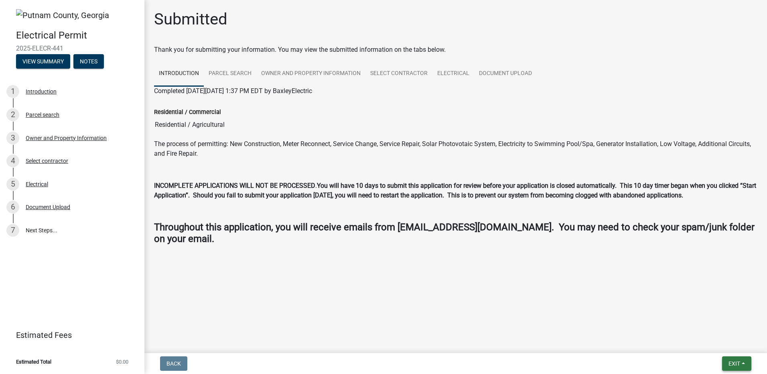
click at [746, 360] on button "Exit" at bounding box center [736, 363] width 29 height 14
click at [699, 341] on button "Save & Exit" at bounding box center [719, 342] width 64 height 19
